Goal: Task Accomplishment & Management: Manage account settings

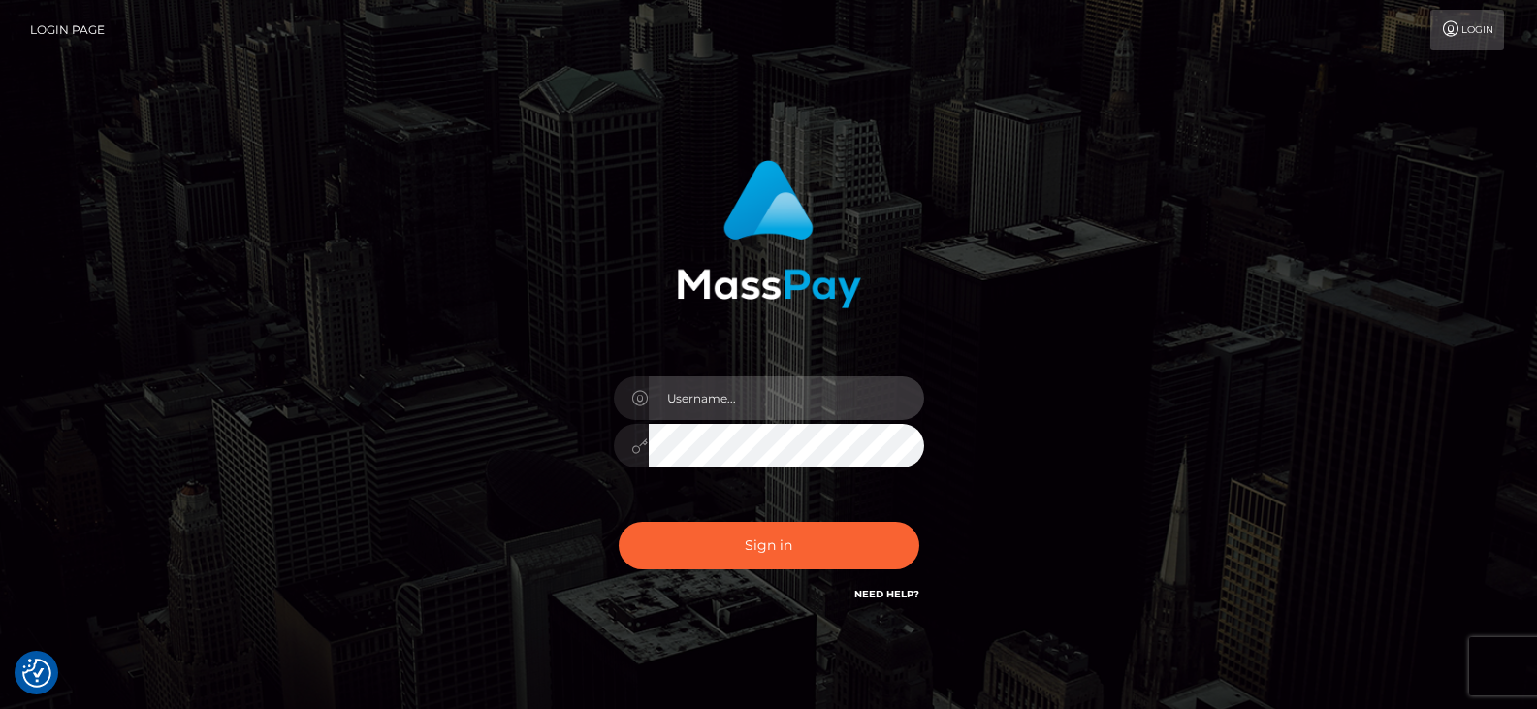
click at [730, 404] on input "text" at bounding box center [786, 398] width 275 height 44
click at [716, 403] on input "text" at bounding box center [786, 398] width 275 height 44
type input "info@successteammarketing.com"
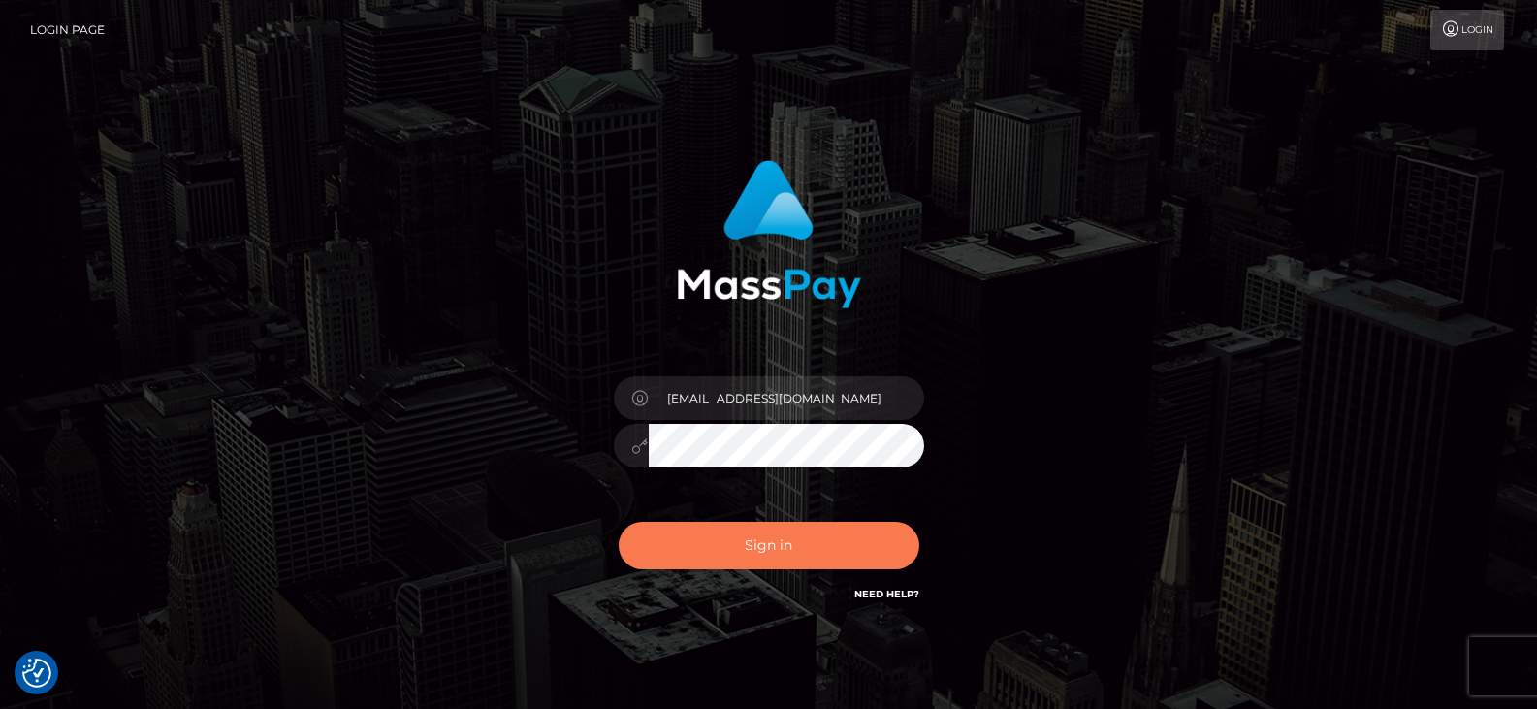
click at [721, 538] on button "Sign in" at bounding box center [769, 546] width 301 height 48
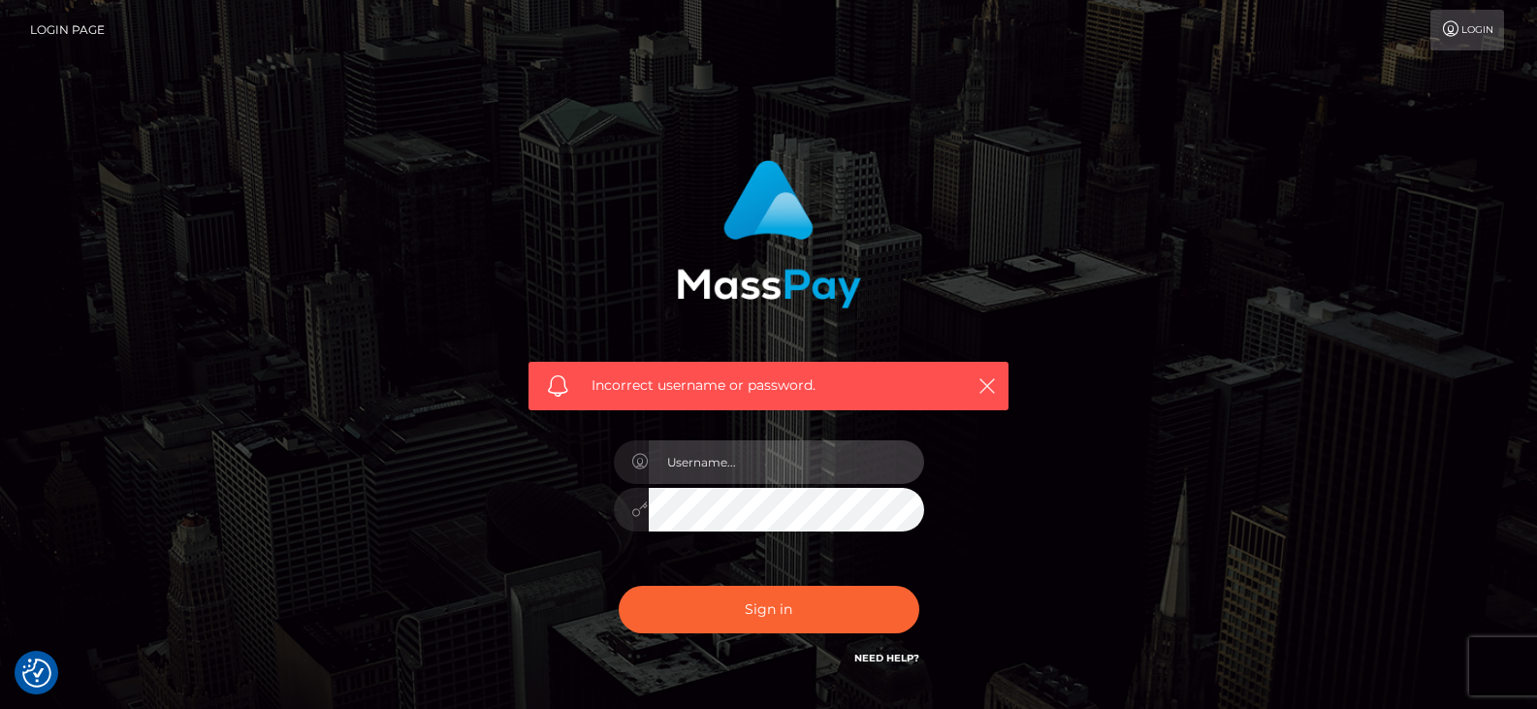
click at [740, 458] on input "text" at bounding box center [786, 462] width 275 height 44
type input "info@successteammarketing.com"
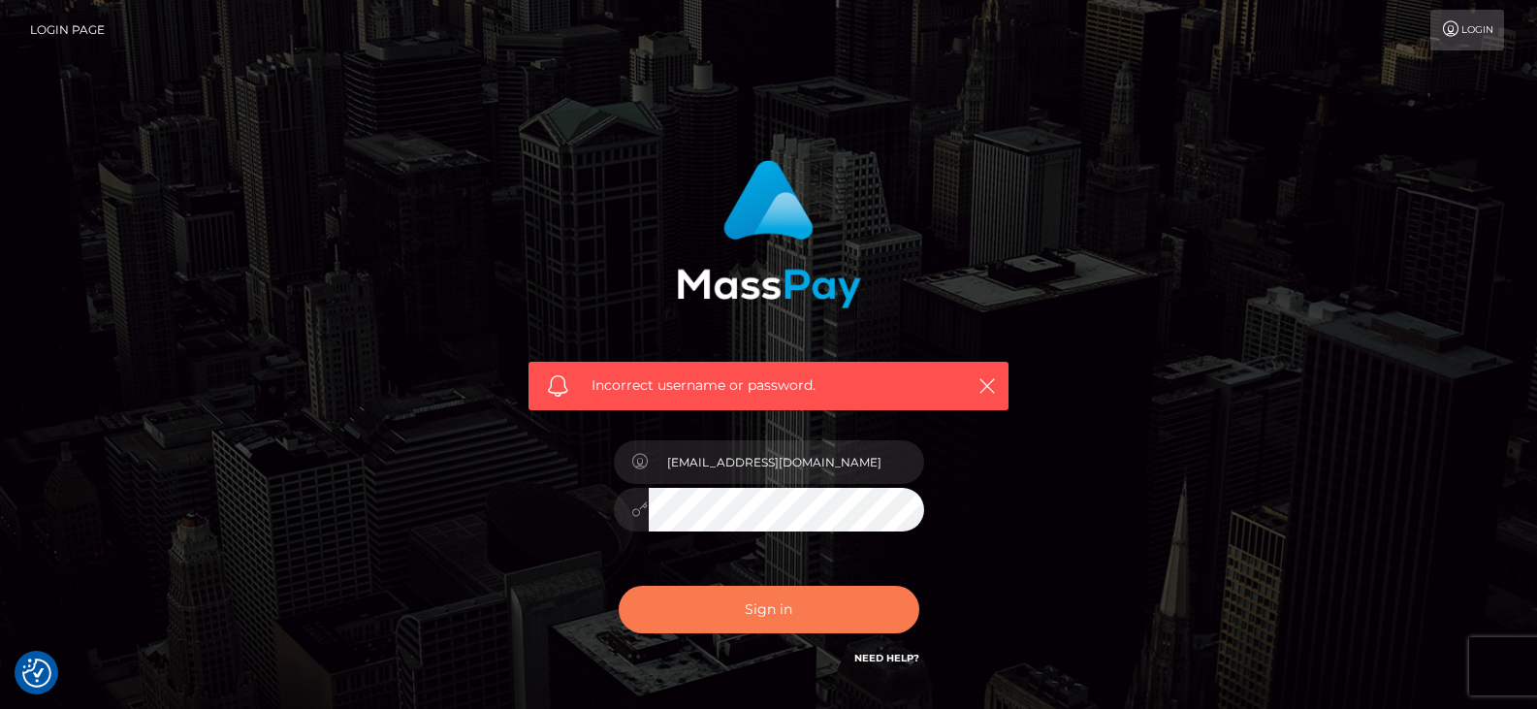
click at [785, 606] on button "Sign in" at bounding box center [769, 610] width 301 height 48
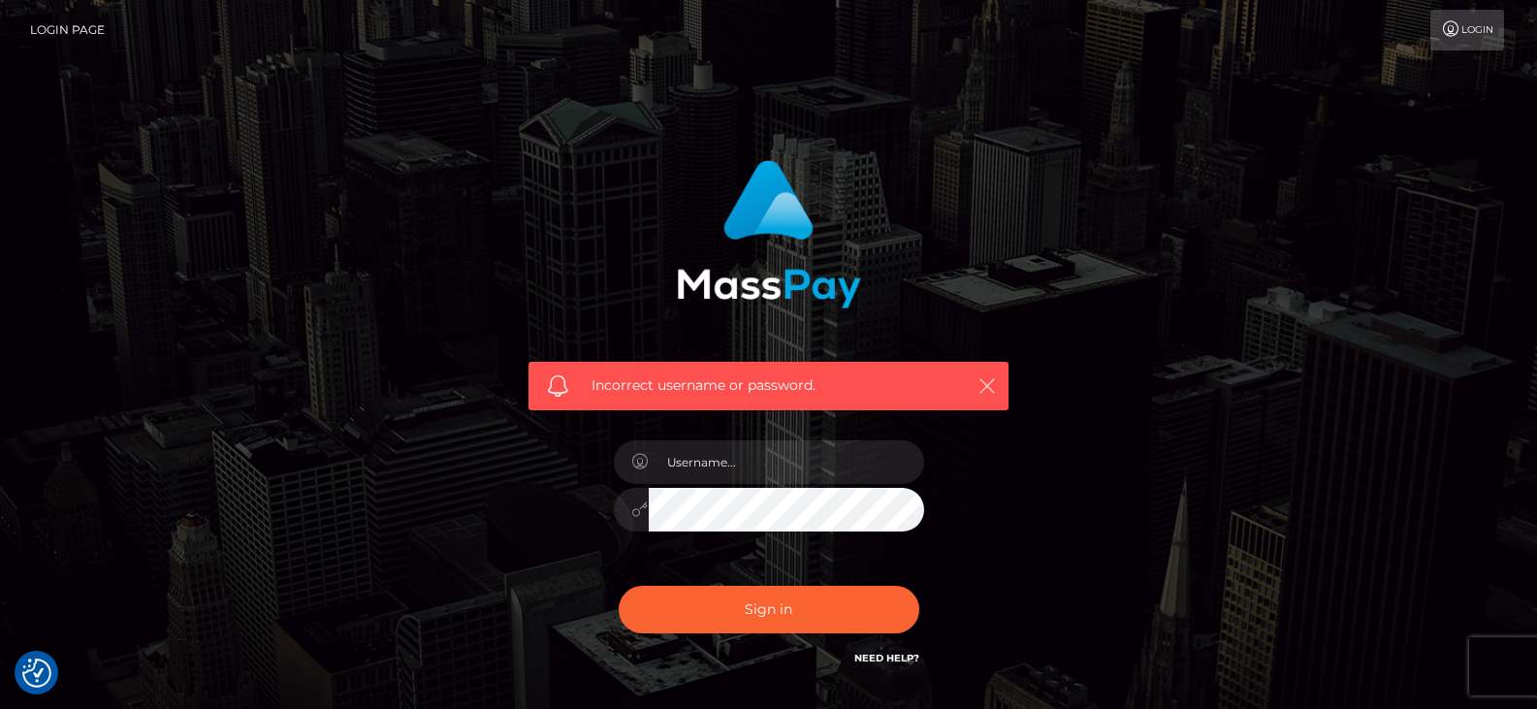
click at [981, 387] on icon "button" at bounding box center [986, 385] width 19 height 19
click at [749, 476] on input "text" at bounding box center [786, 462] width 275 height 44
type input "info@successteammarketing.com"
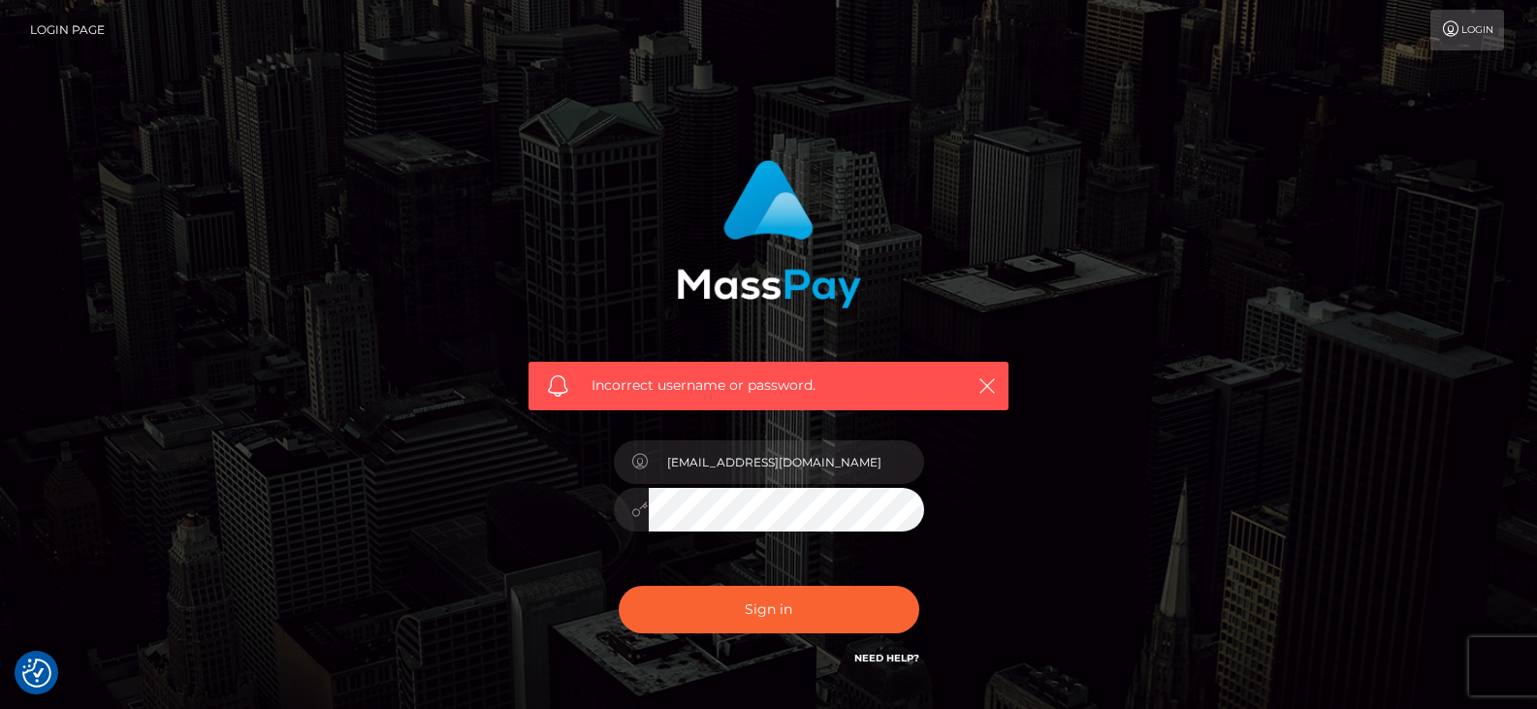
click at [886, 658] on link "Need Help?" at bounding box center [886, 658] width 65 height 13
drag, startPoint x: 875, startPoint y: 466, endPoint x: 530, endPoint y: 419, distance: 347.5
click at [530, 419] on div "Incorrect username or password. info@successteammarketing.com" at bounding box center [768, 414] width 509 height 538
type input "successteam"
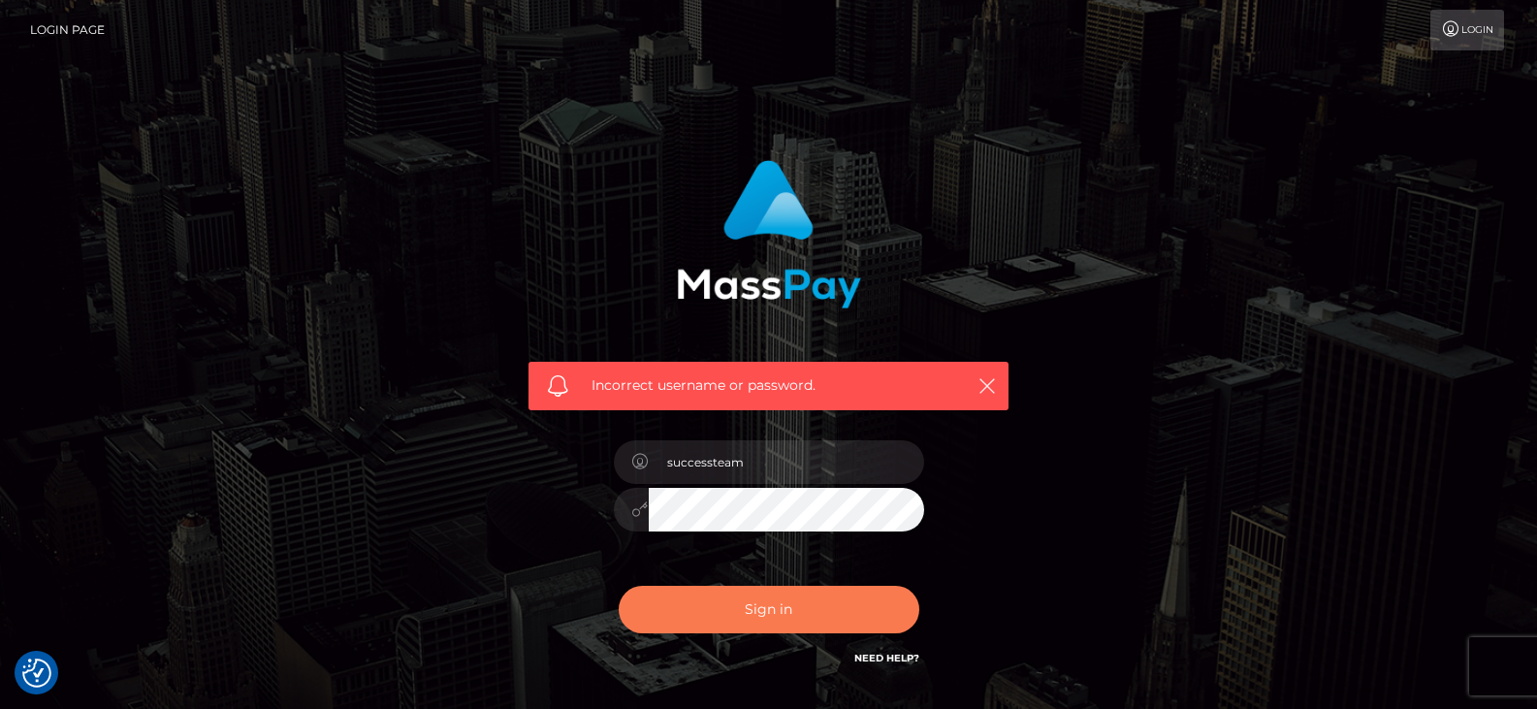
click at [710, 603] on button "Sign in" at bounding box center [769, 610] width 301 height 48
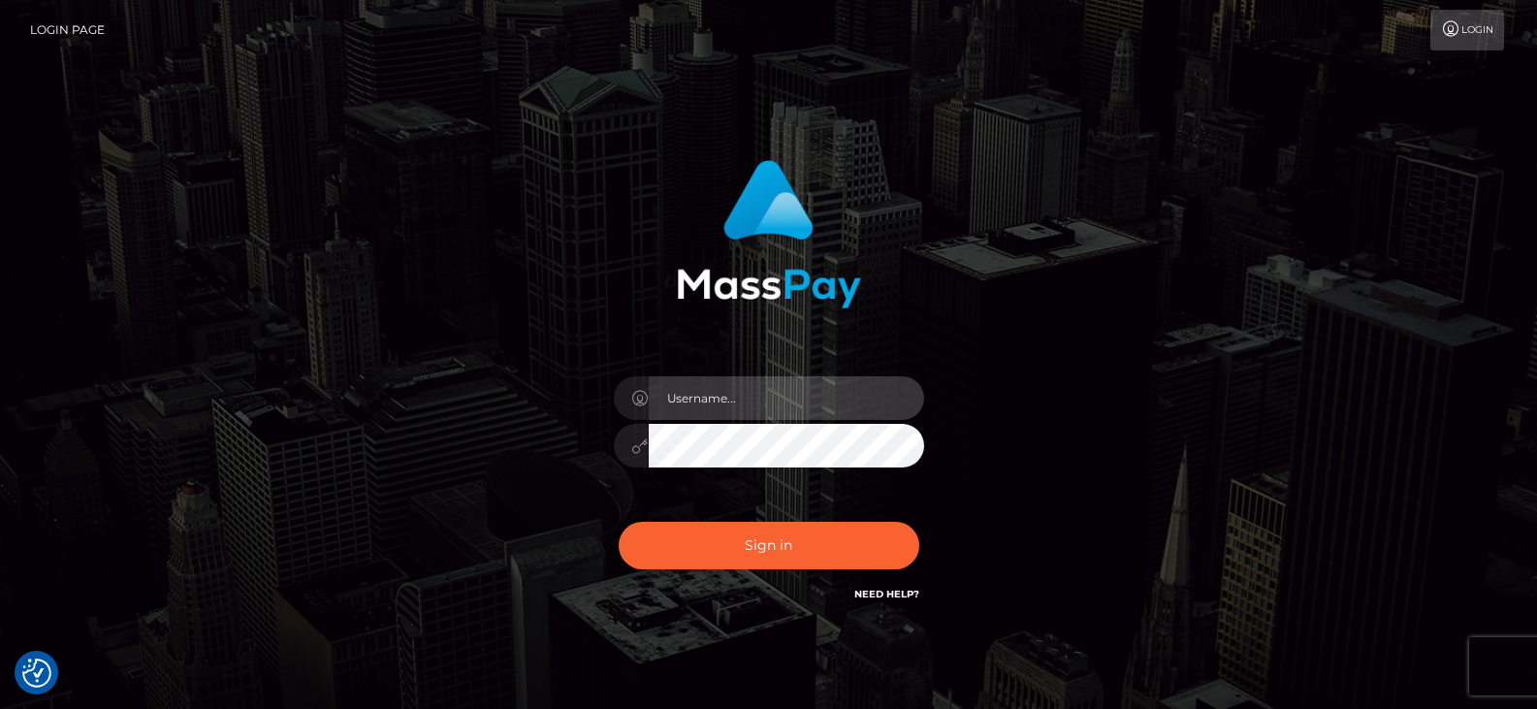
click at [763, 412] on input "text" at bounding box center [786, 398] width 275 height 44
type input "successteam"
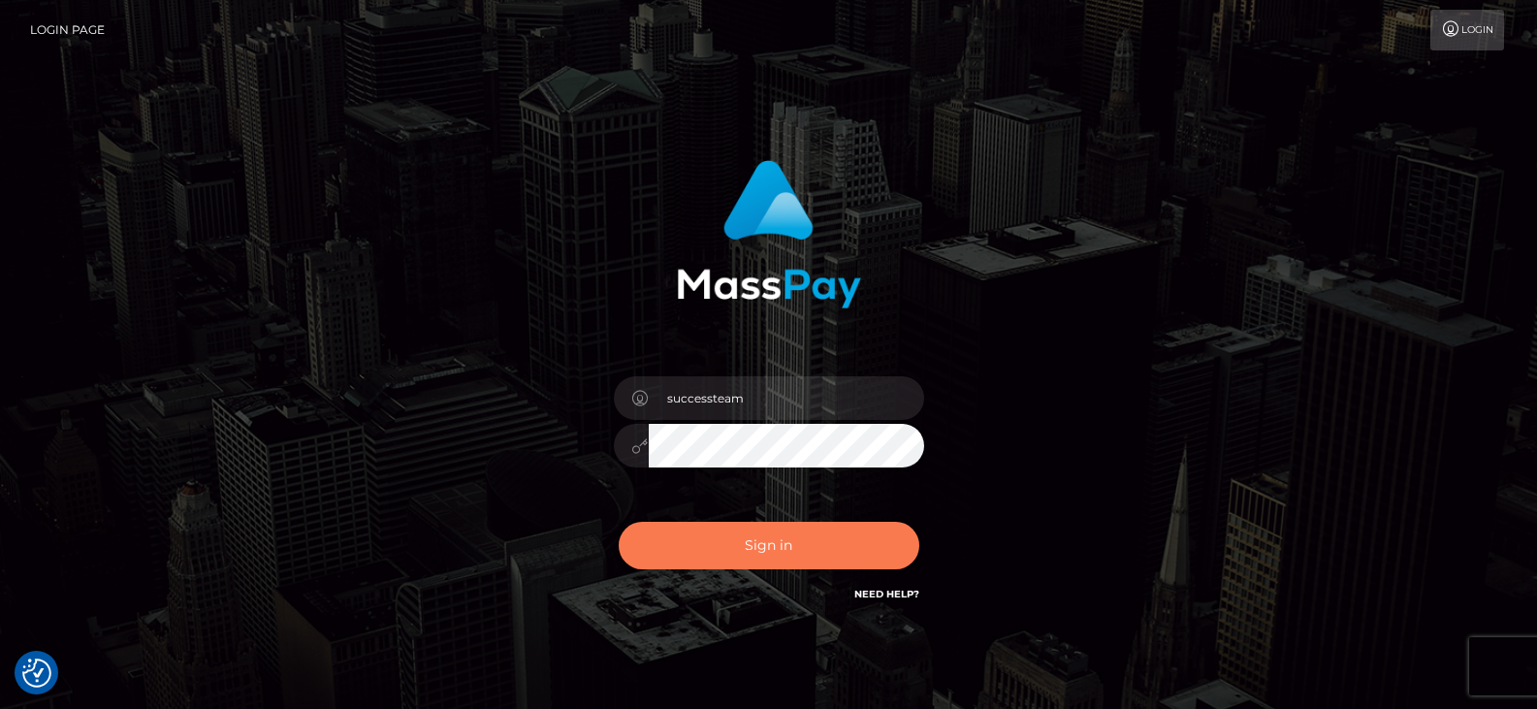
click at [777, 563] on button "Sign in" at bounding box center [769, 546] width 301 height 48
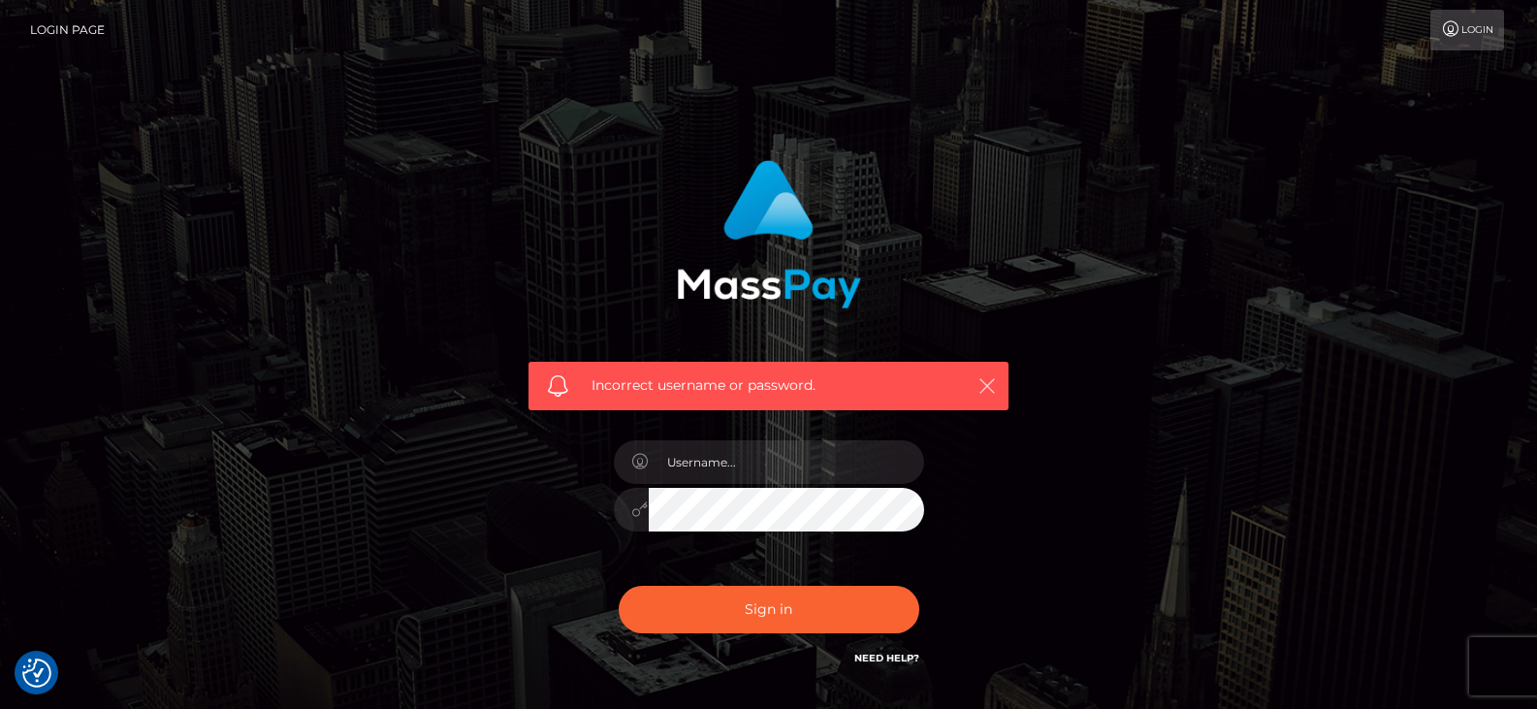
click at [983, 387] on icon "button" at bounding box center [986, 385] width 19 height 19
